Goal: Find contact information: Obtain details needed to contact an individual or organization

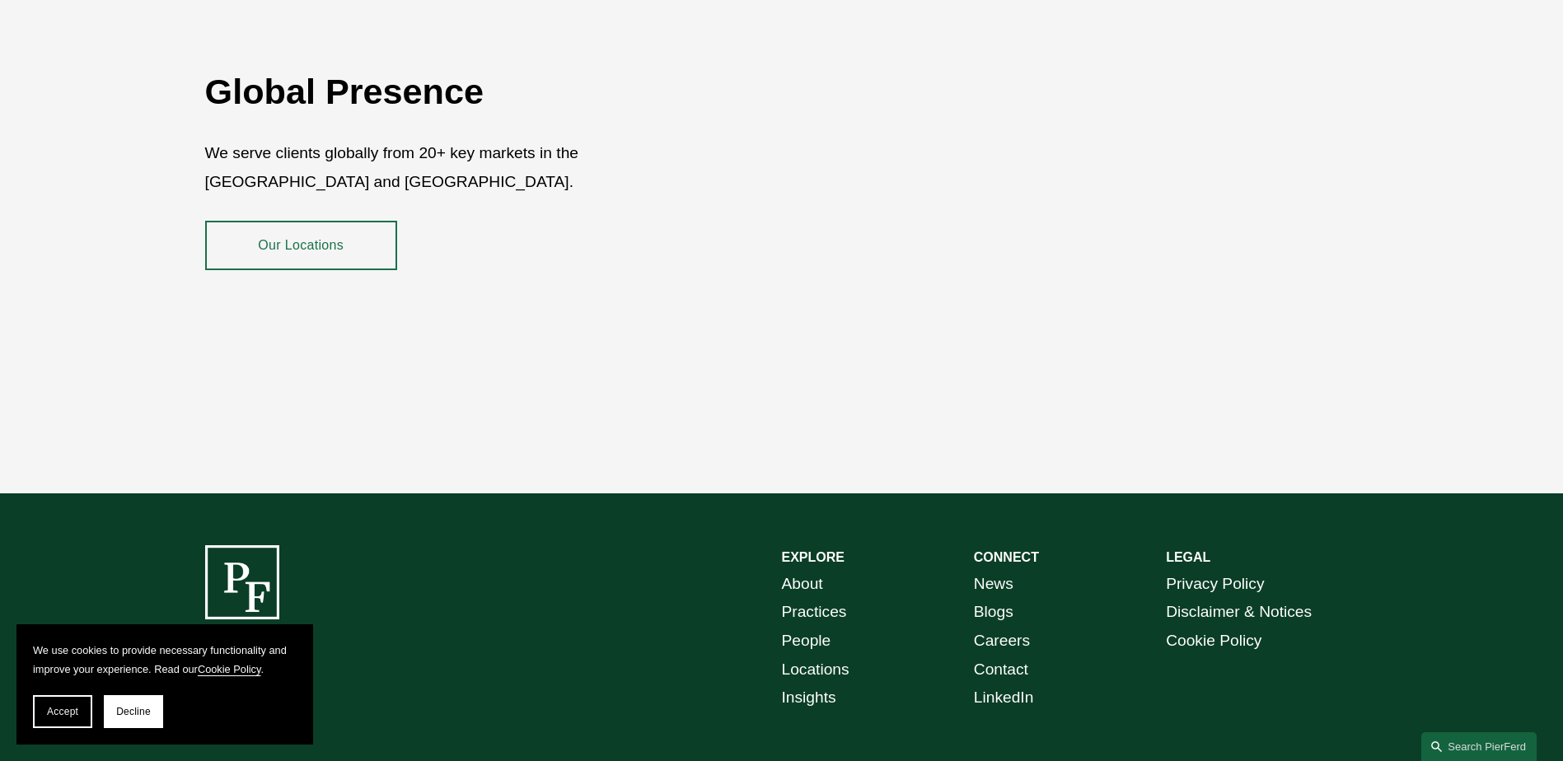
scroll to position [3015, 0]
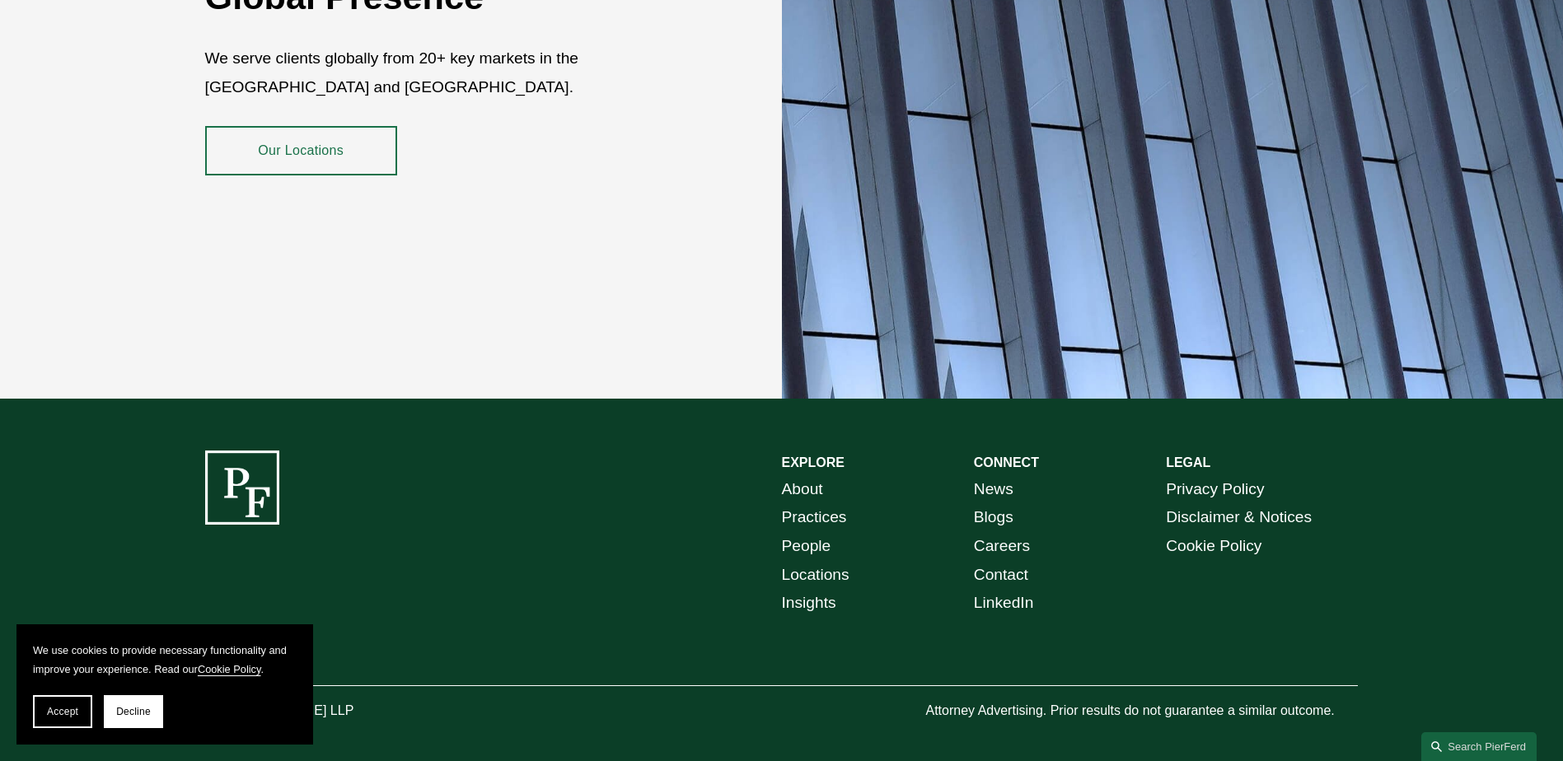
click at [84, 720] on button "Accept" at bounding box center [62, 712] width 59 height 33
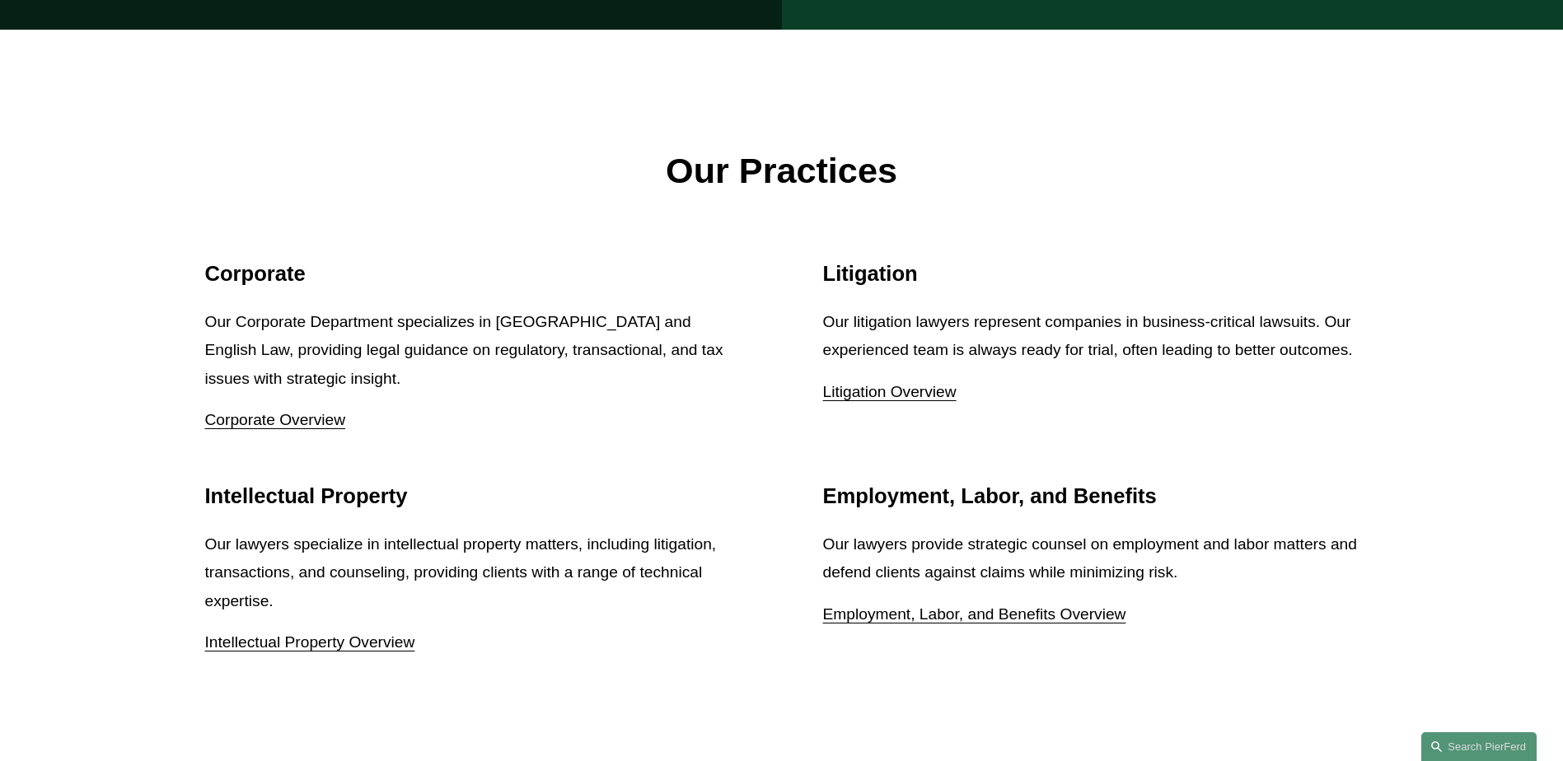
scroll to position [2026, 0]
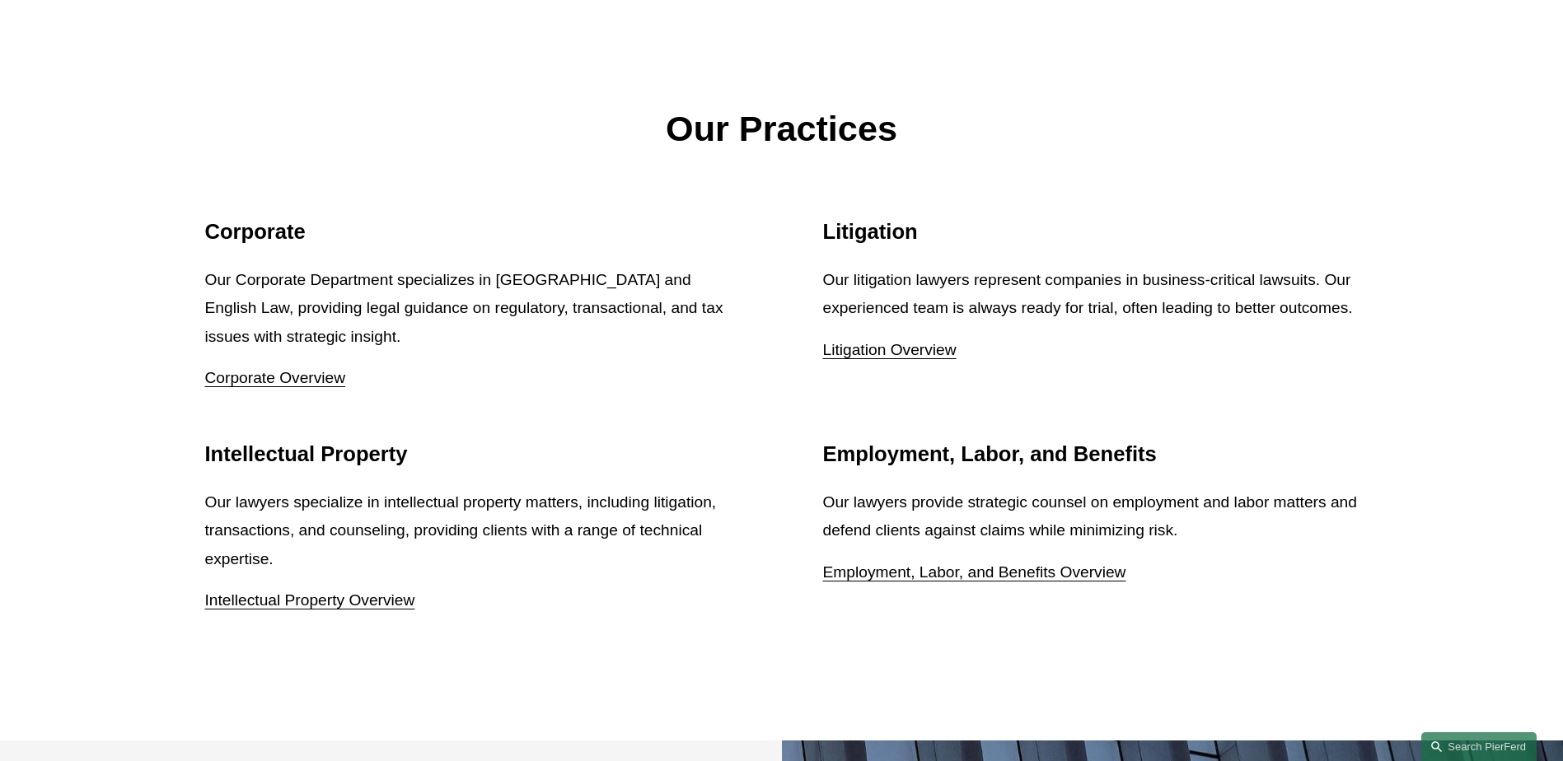
click at [339, 592] on link "Intellectual Property Overview" at bounding box center [310, 600] width 210 height 17
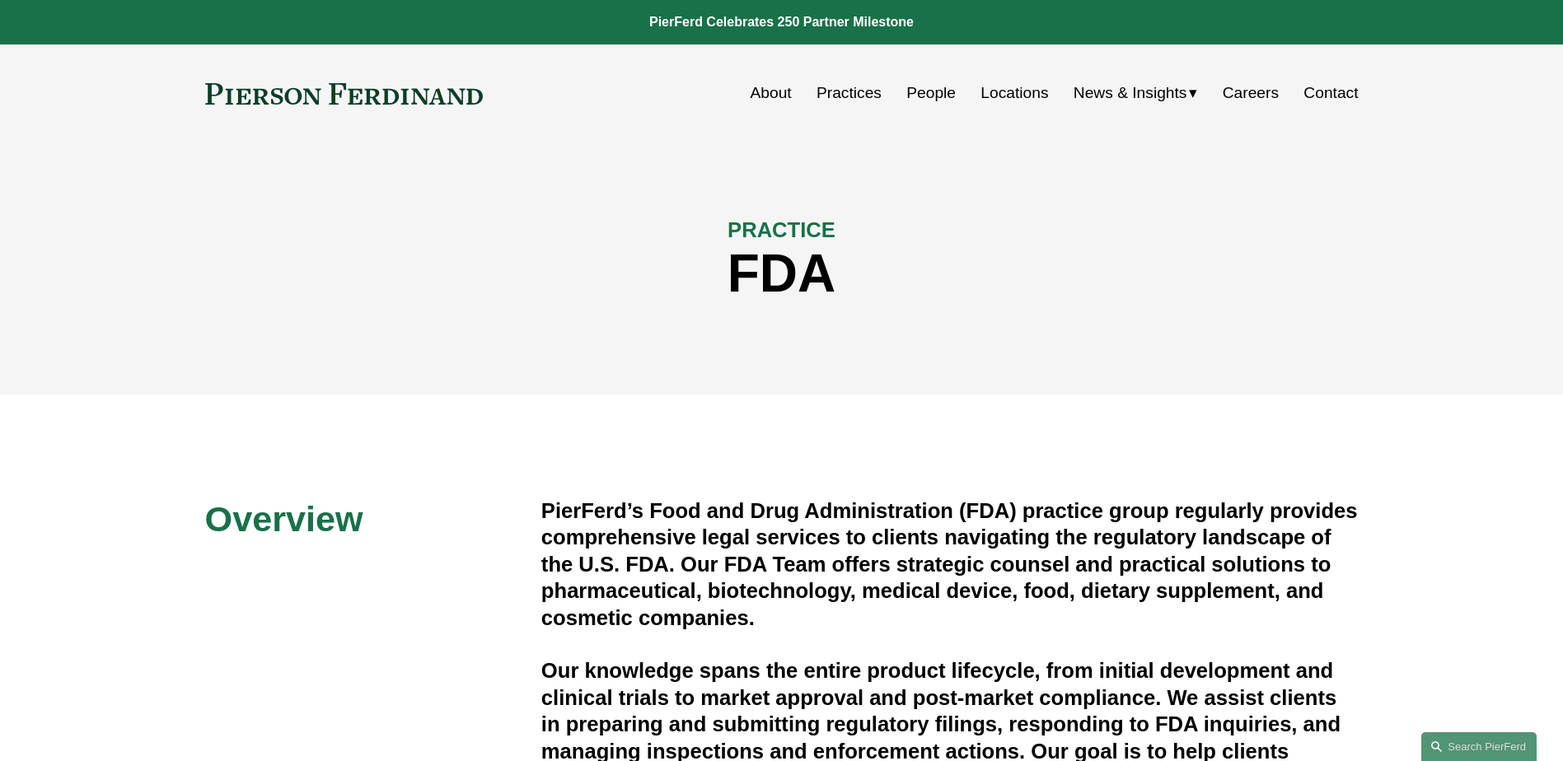
click at [1321, 96] on link "Contact" at bounding box center [1331, 92] width 54 height 31
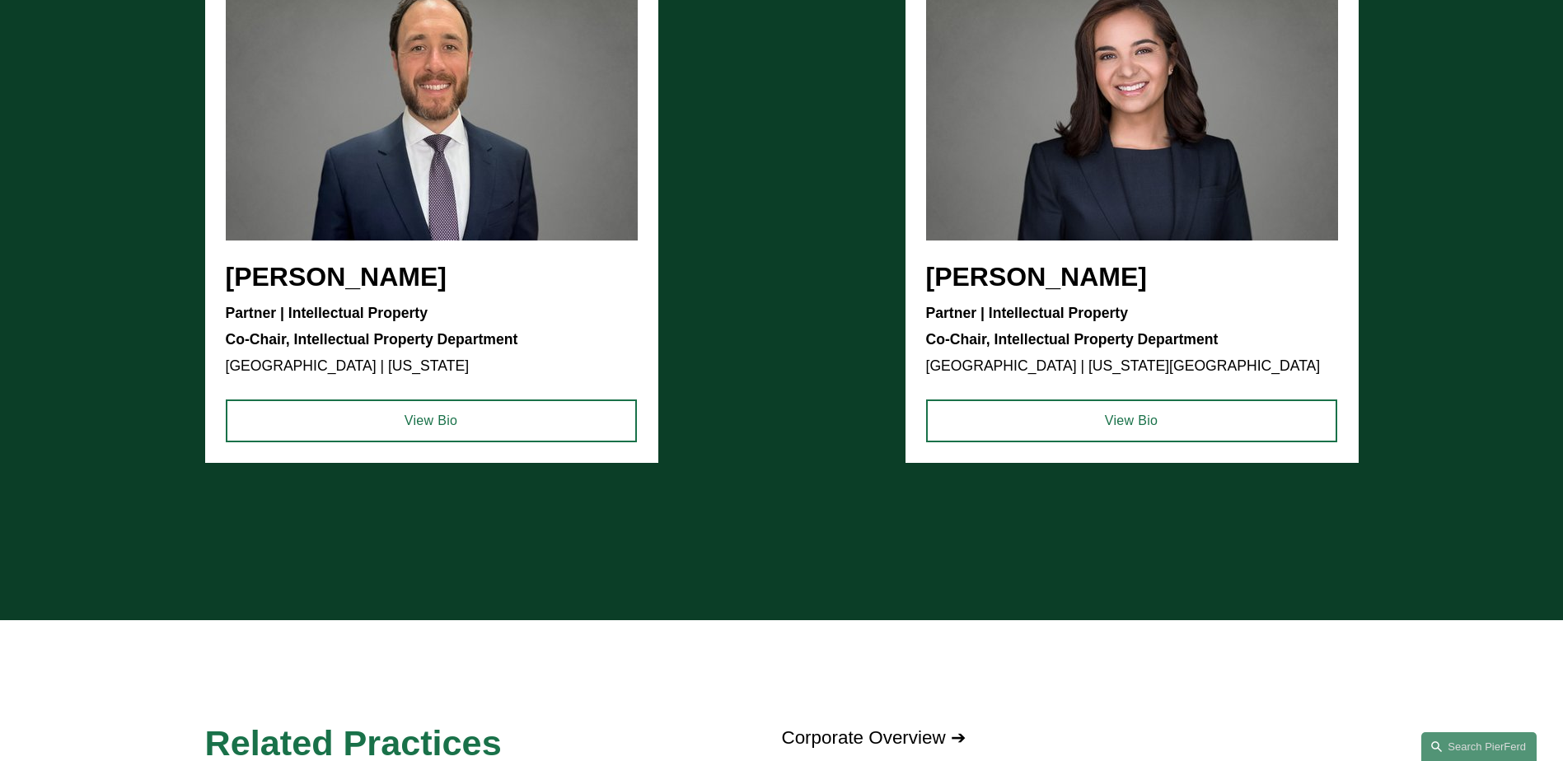
scroll to position [1648, 0]
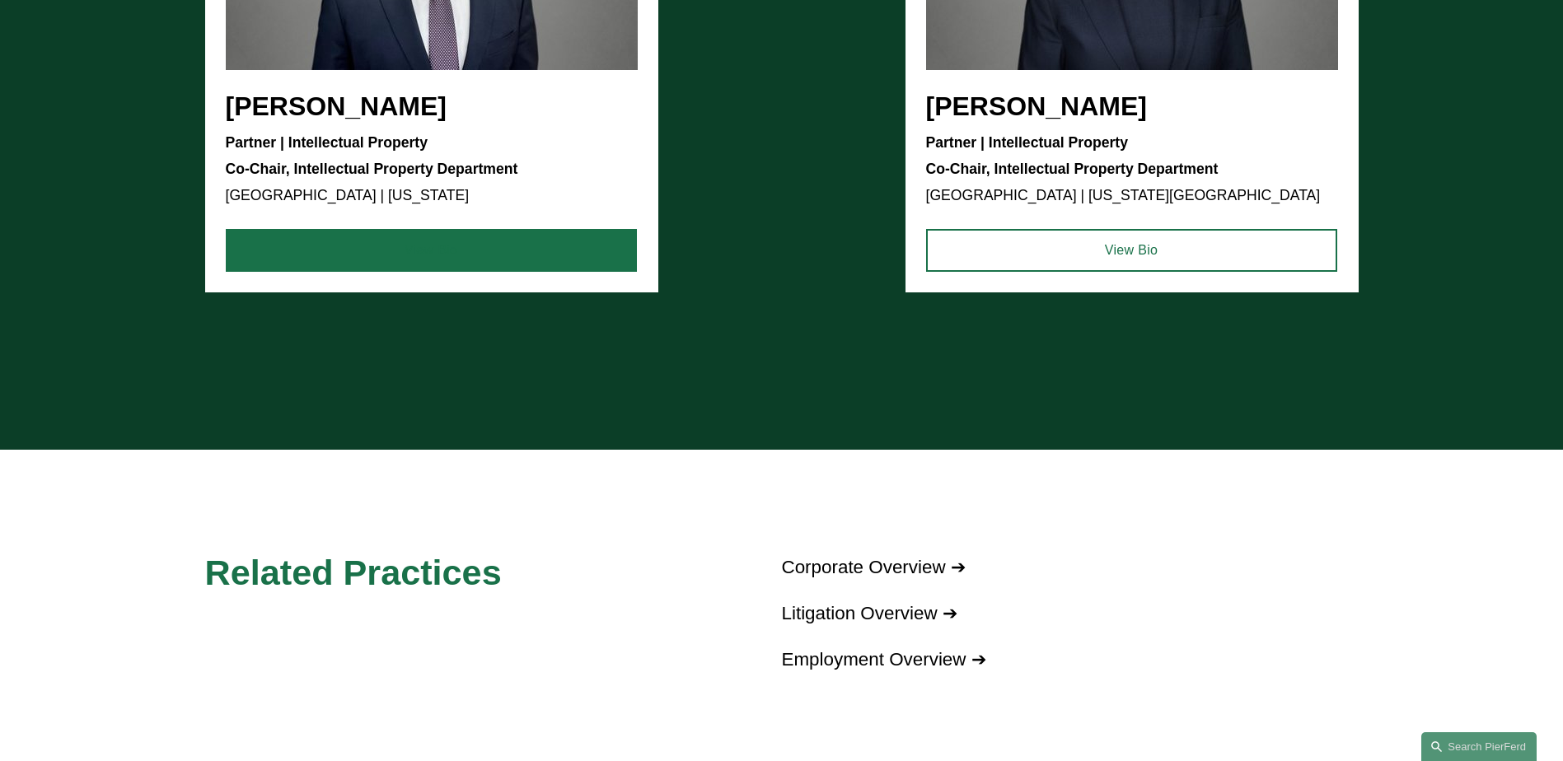
click at [440, 257] on link "View Bio" at bounding box center [431, 250] width 411 height 43
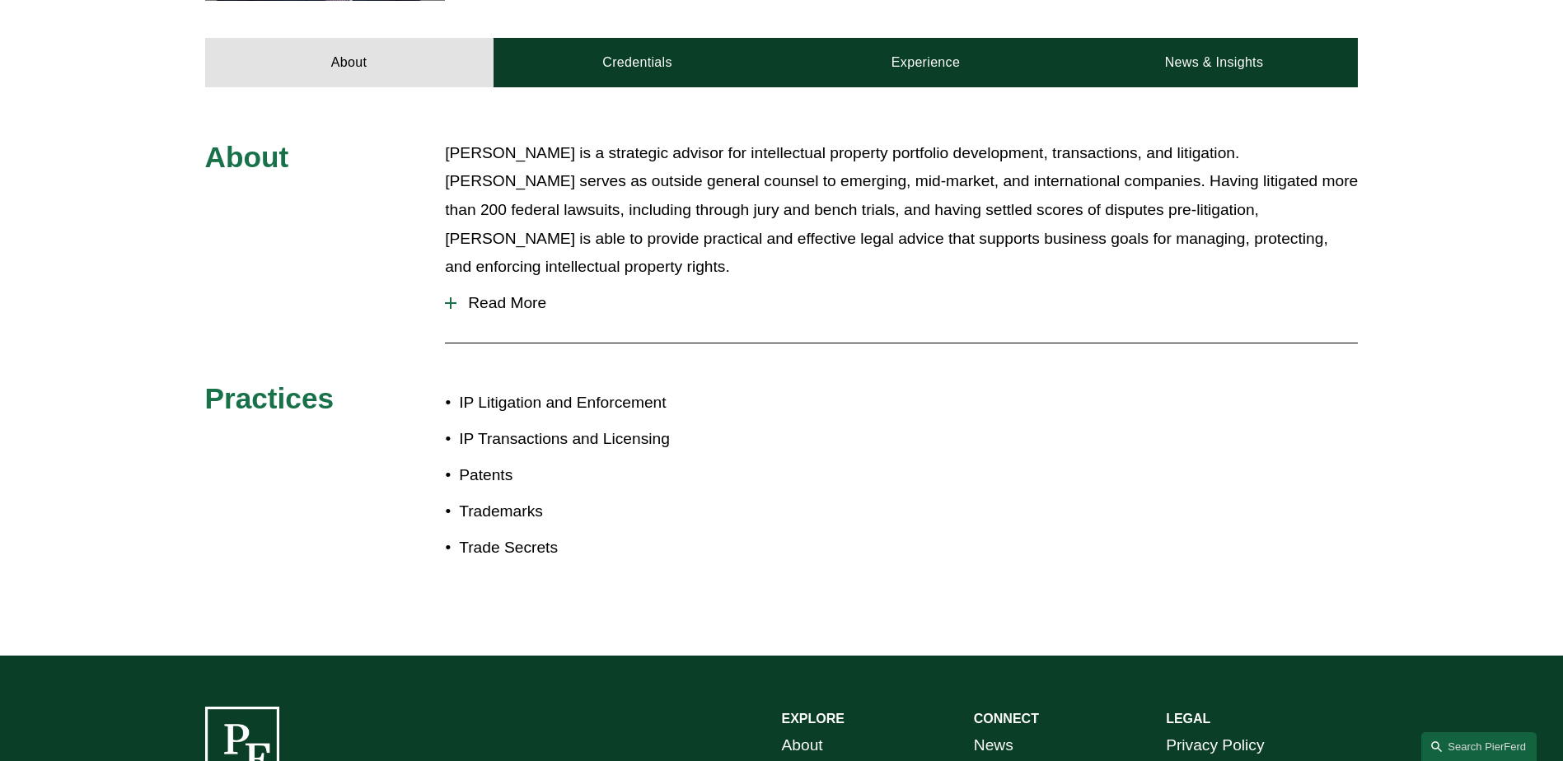
scroll to position [577, 0]
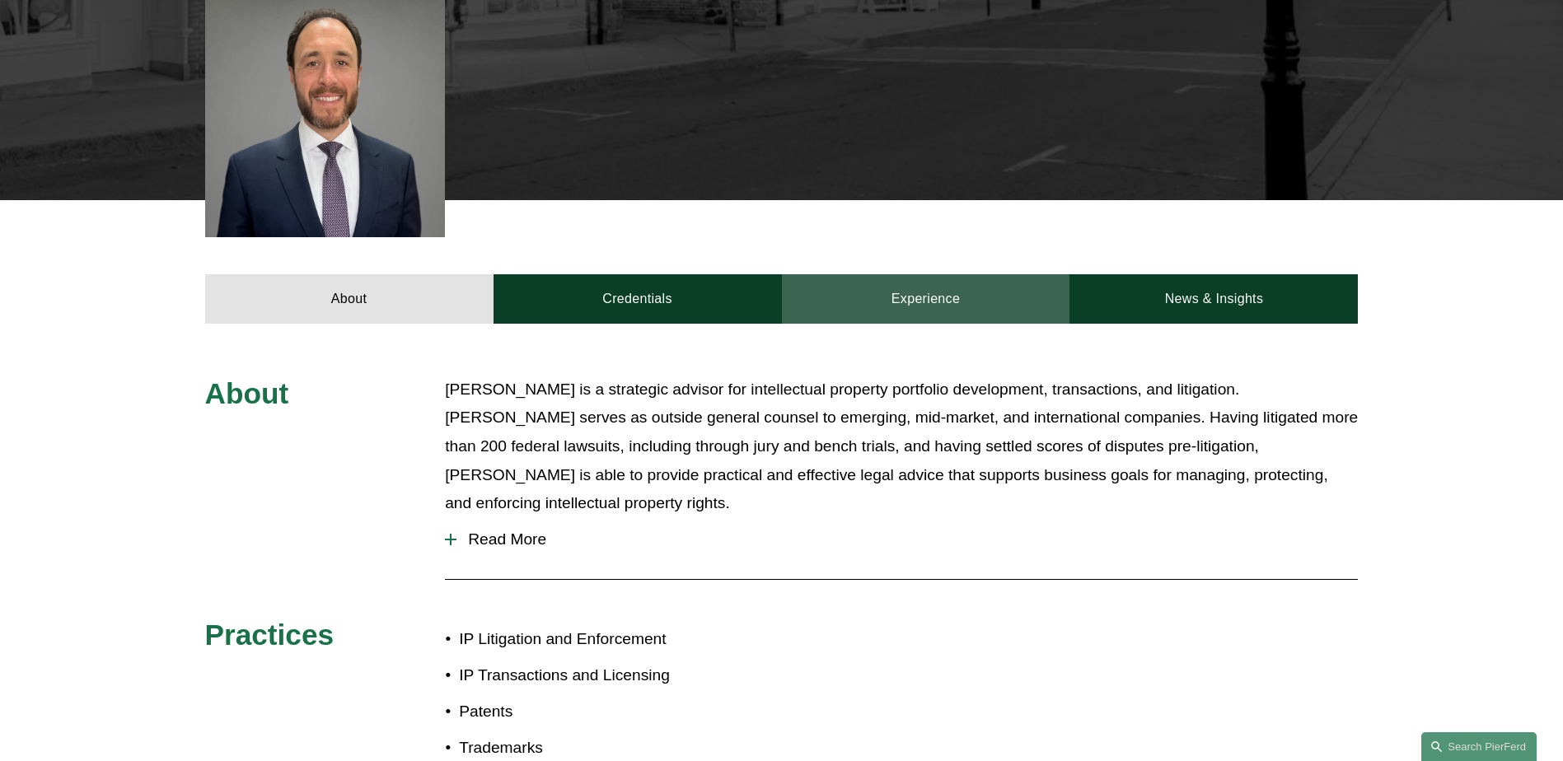
click at [856, 274] on link "Experience" at bounding box center [926, 298] width 288 height 49
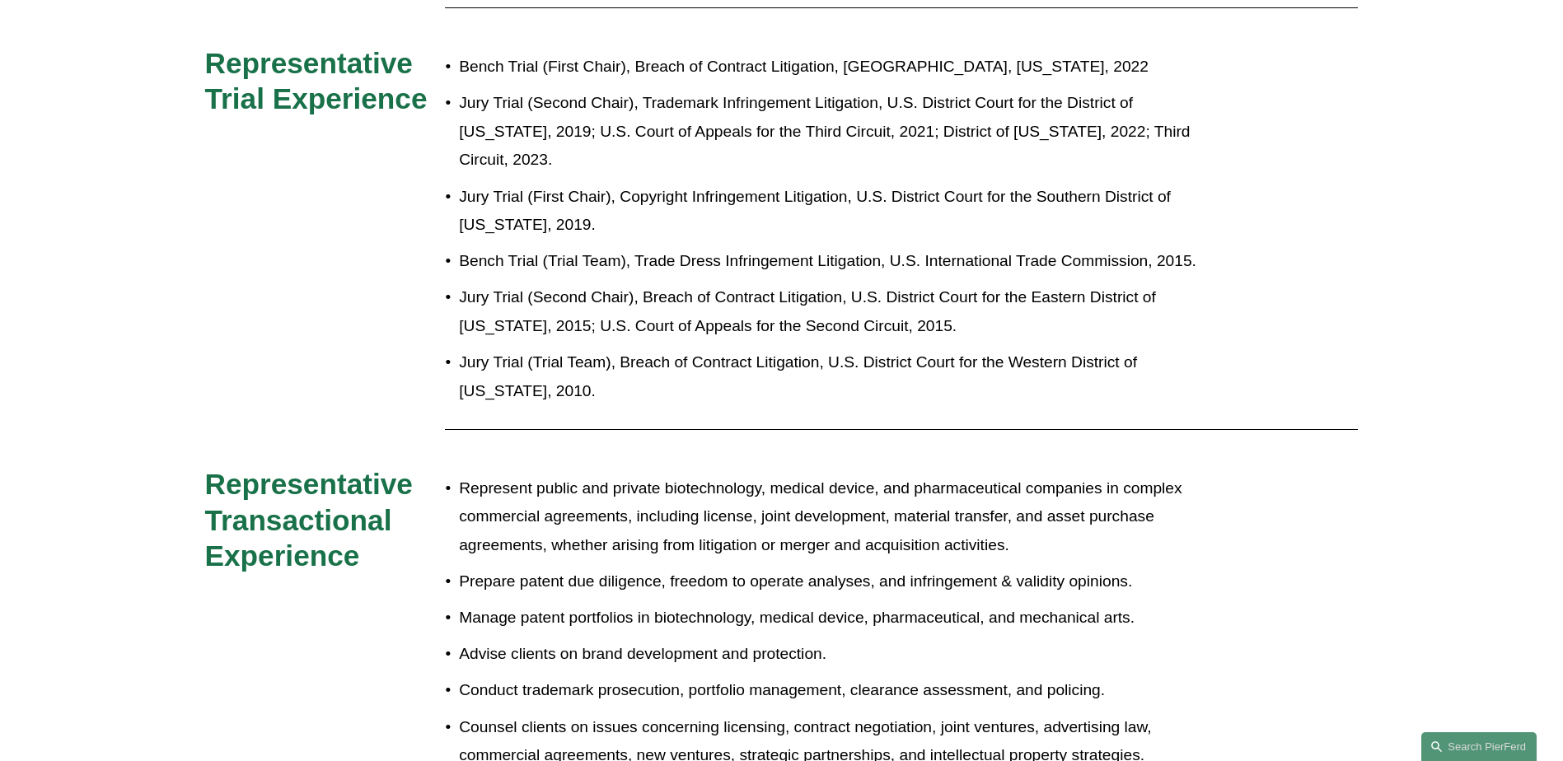
scroll to position [659, 0]
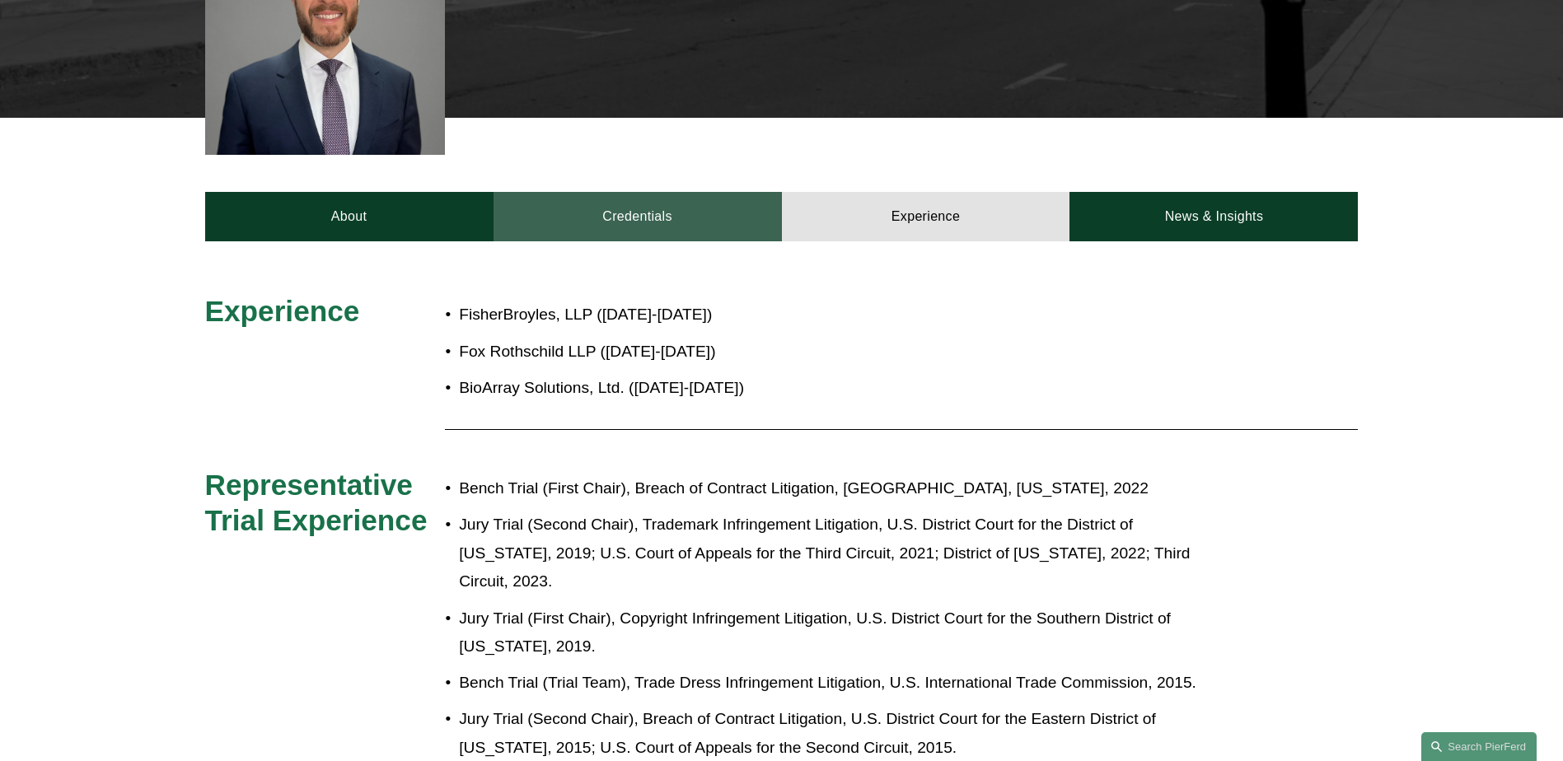
click at [616, 192] on link "Credentials" at bounding box center [638, 216] width 288 height 49
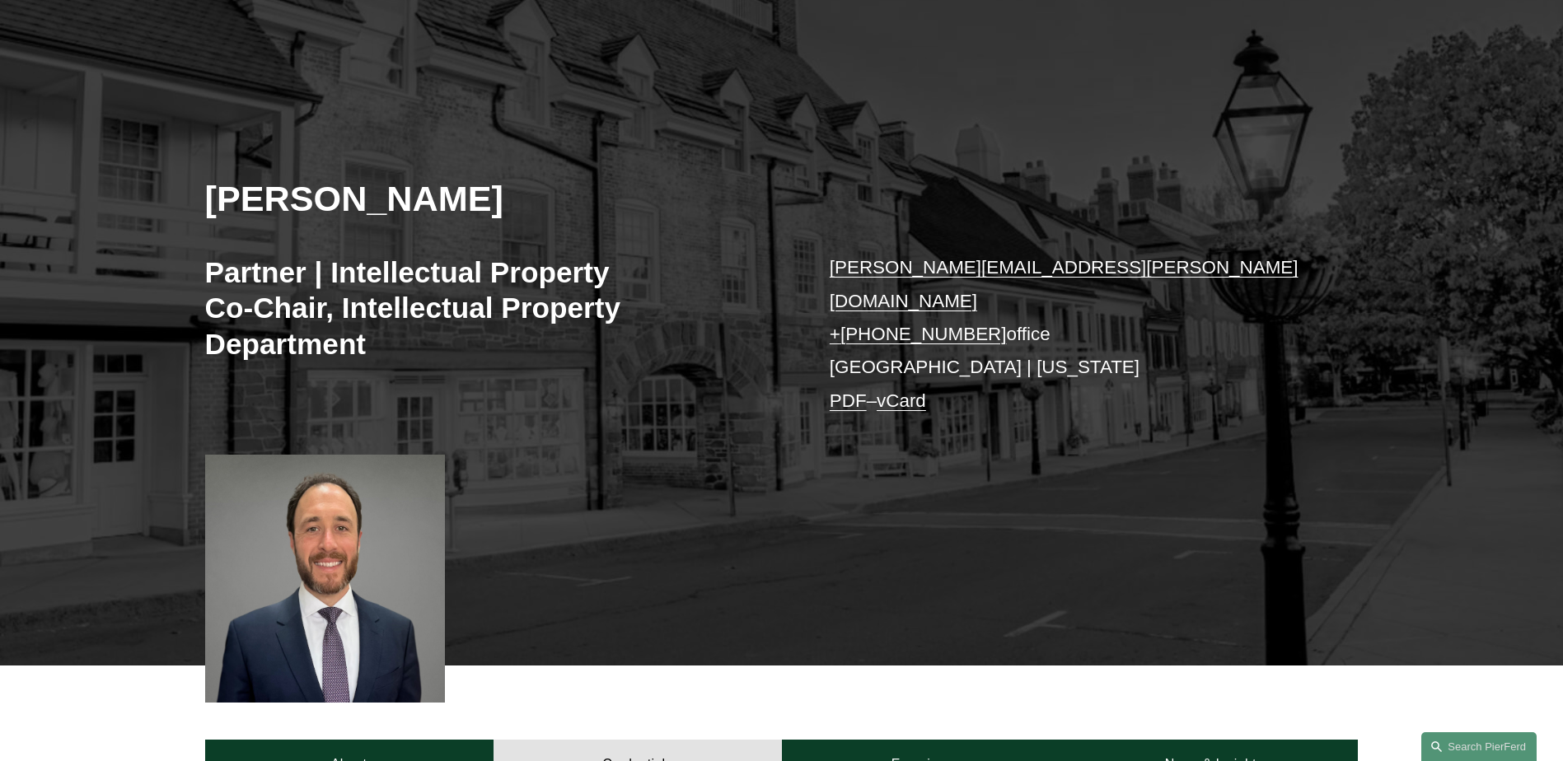
scroll to position [0, 0]
